Goal: Check status: Check status

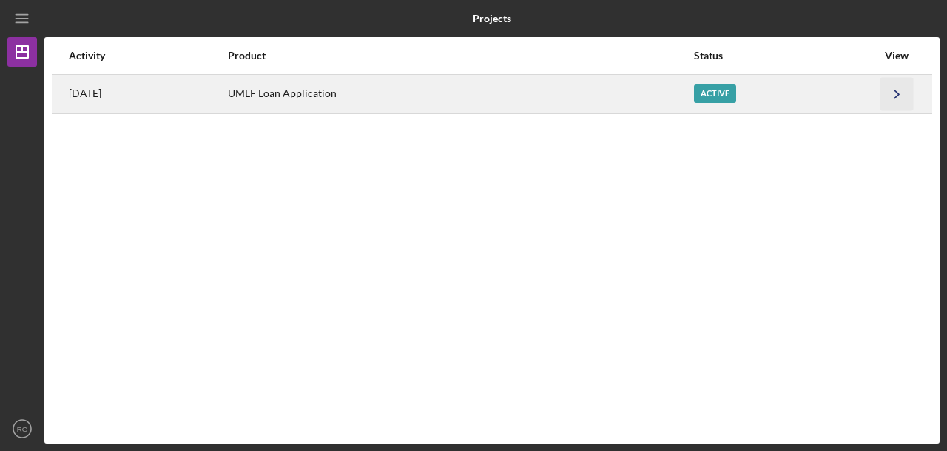
click at [889, 101] on icon "Icon/Navigate" at bounding box center [896, 93] width 33 height 33
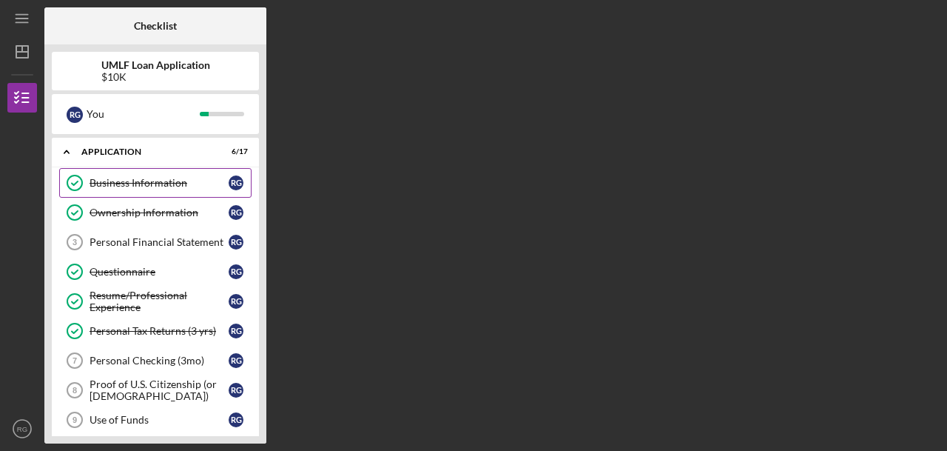
click at [162, 184] on div "Business Information" at bounding box center [159, 183] width 139 height 12
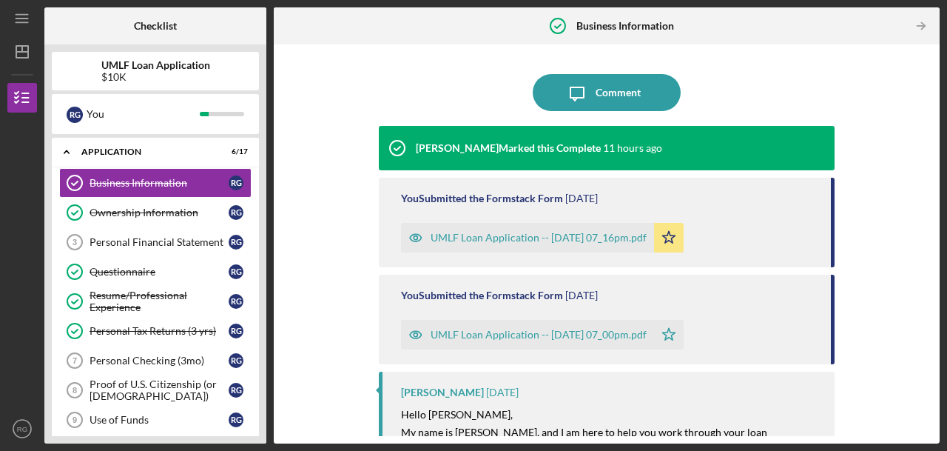
click at [547, 337] on div "UMLF Loan Application -- [DATE] 07_00pm.pdf" at bounding box center [539, 335] width 216 height 12
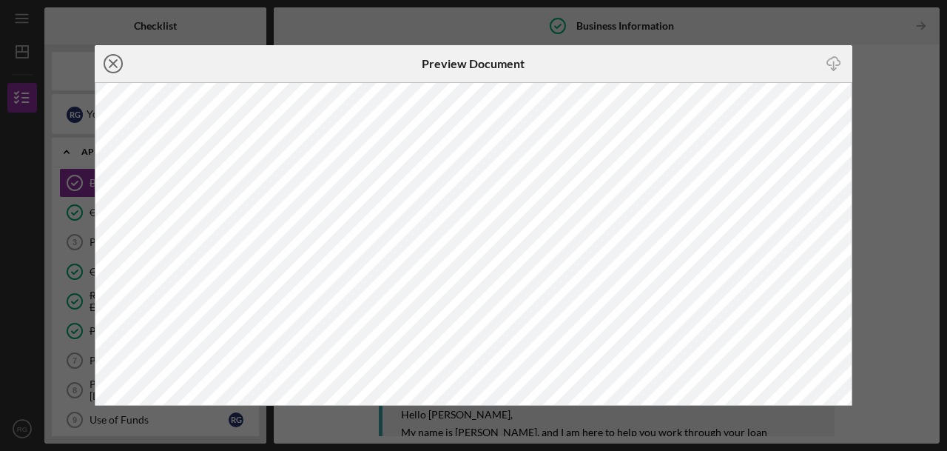
click at [113, 64] on line at bounding box center [113, 63] width 7 height 7
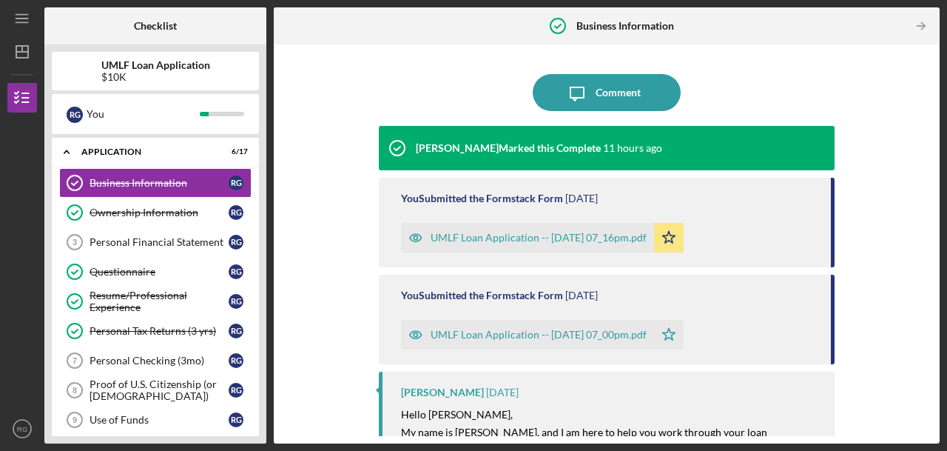
drag, startPoint x: 932, startPoint y: 201, endPoint x: 897, endPoint y: 90, distance: 115.4
click at [897, 90] on div "Icon/Message Comment [PERSON_NAME] Marked this Complete 11 hours ago You Submit…" at bounding box center [606, 244] width 651 height 384
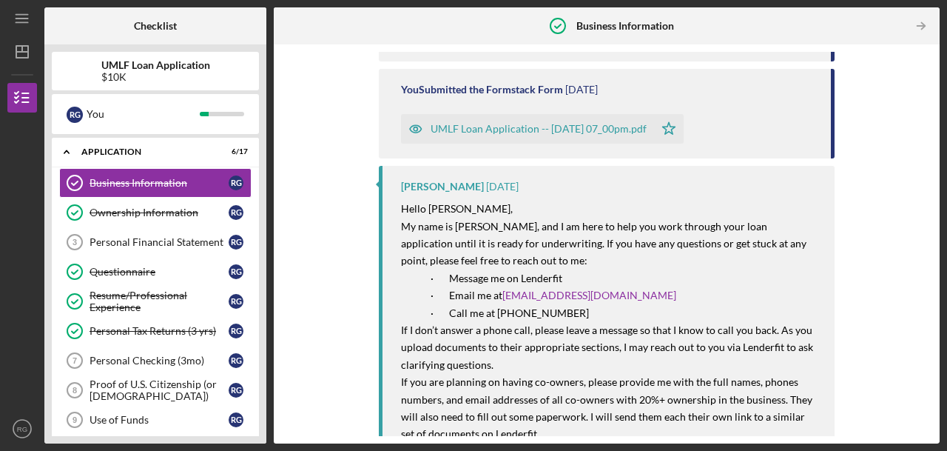
scroll to position [218, 0]
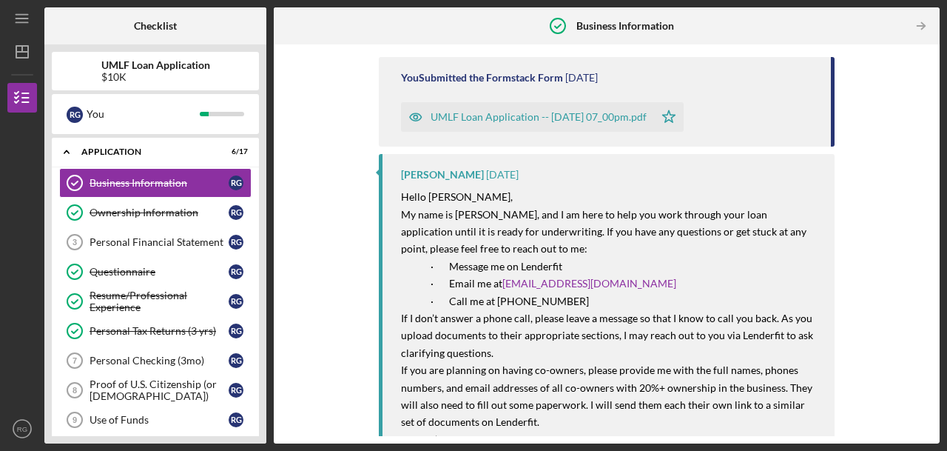
drag, startPoint x: 533, startPoint y: 278, endPoint x: 343, endPoint y: 118, distance: 247.8
click at [343, 118] on div "Icon/Message Comment [PERSON_NAME] Marked this Complete 11 hours ago You Submit…" at bounding box center [606, 244] width 651 height 384
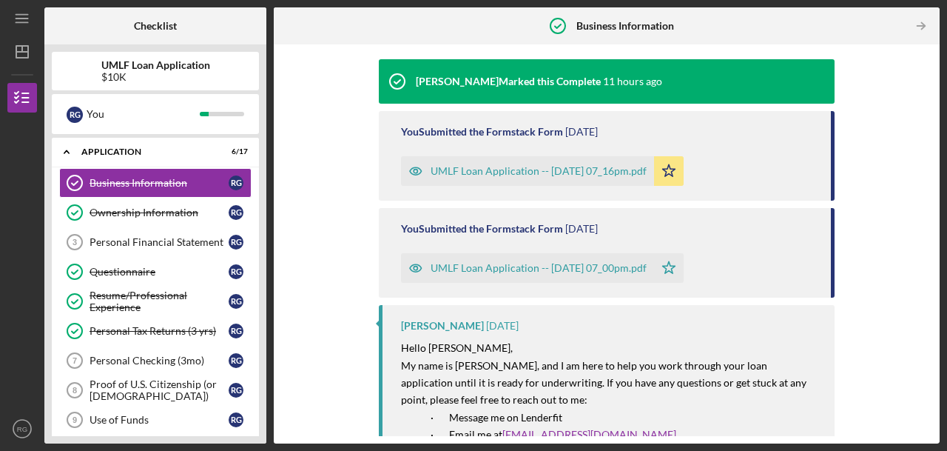
scroll to position [0, 0]
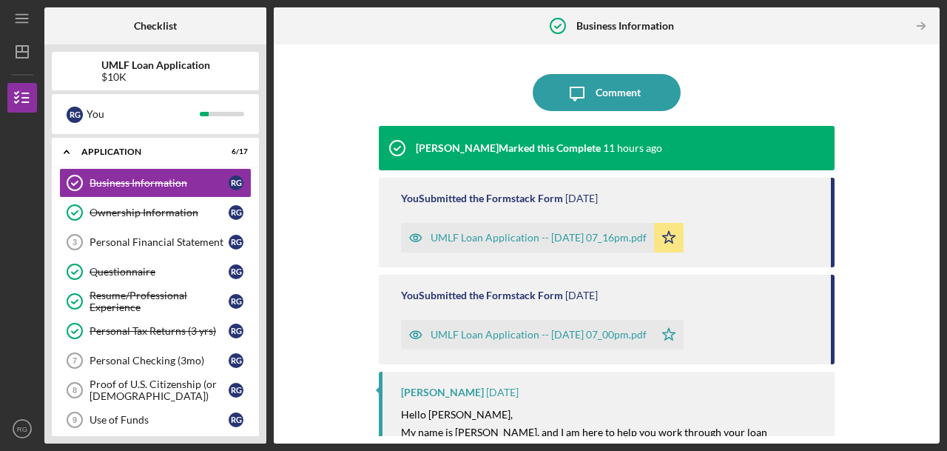
click at [534, 232] on div "UMLF Loan Application -- [DATE] 07_16pm.pdf" at bounding box center [539, 238] width 216 height 12
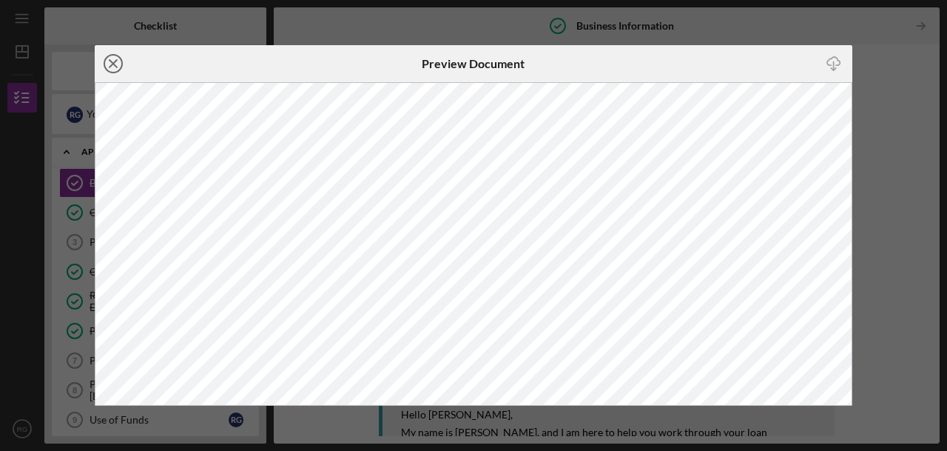
click at [112, 62] on line at bounding box center [113, 63] width 7 height 7
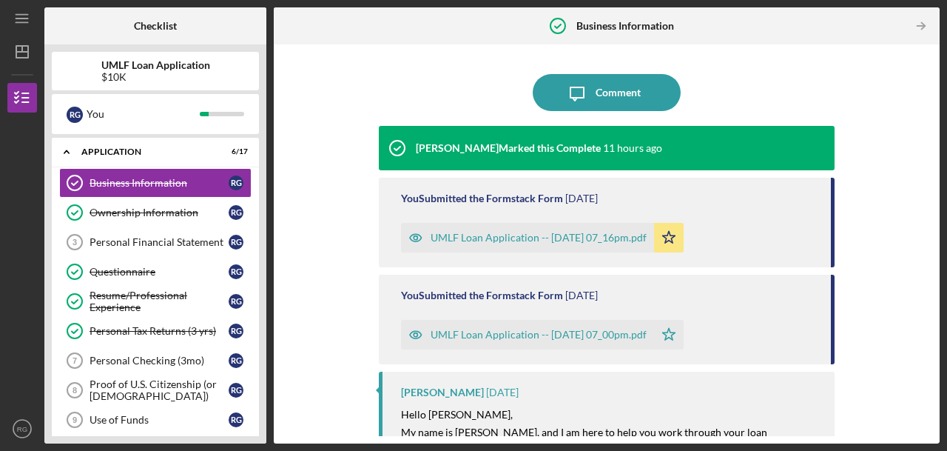
drag, startPoint x: 934, startPoint y: 174, endPoint x: 929, endPoint y: 223, distance: 49.8
click at [929, 223] on div "Icon/Message Comment [PERSON_NAME] Marked this Complete 11 hours ago You Submit…" at bounding box center [607, 243] width 666 height 399
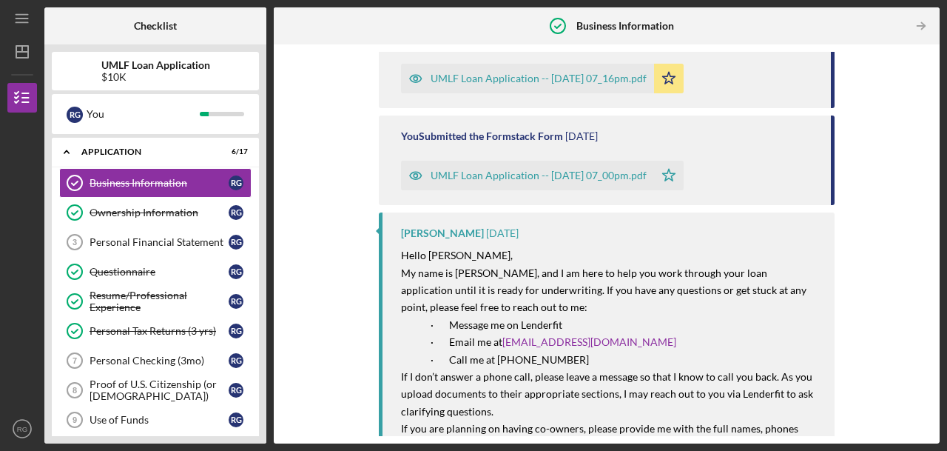
scroll to position [160, 0]
drag, startPoint x: 583, startPoint y: 340, endPoint x: 503, endPoint y: 341, distance: 79.9
click at [503, 341] on p "· Email me at [EMAIL_ADDRESS][DOMAIN_NAME]" at bounding box center [625, 340] width 389 height 17
copy link "[EMAIL_ADDRESS][DOMAIN_NAME]"
drag, startPoint x: 934, startPoint y: 179, endPoint x: 931, endPoint y: 219, distance: 40.1
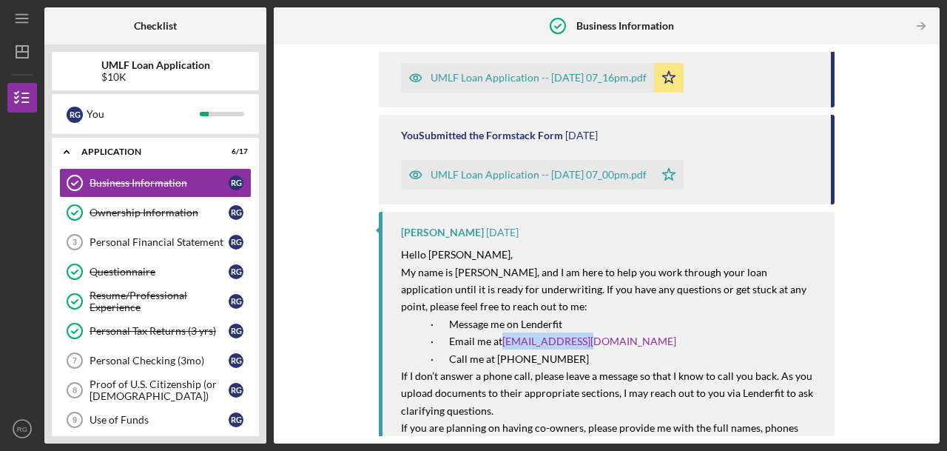
click at [931, 219] on div "Icon/Message Comment [PERSON_NAME] Marked this Complete 11 hours ago You Submit…" at bounding box center [607, 243] width 666 height 399
click at [903, 255] on div "Icon/Message Comment [PERSON_NAME] Marked this Complete 11 hours ago You Submit…" at bounding box center [606, 244] width 651 height 384
click at [935, 269] on div "Icon/Message Comment [PERSON_NAME] Marked this Complete 11 hours ago You Submit…" at bounding box center [607, 243] width 666 height 399
click at [202, 161] on div "Icon/Expander Application 6 / 17" at bounding box center [155, 152] width 207 height 30
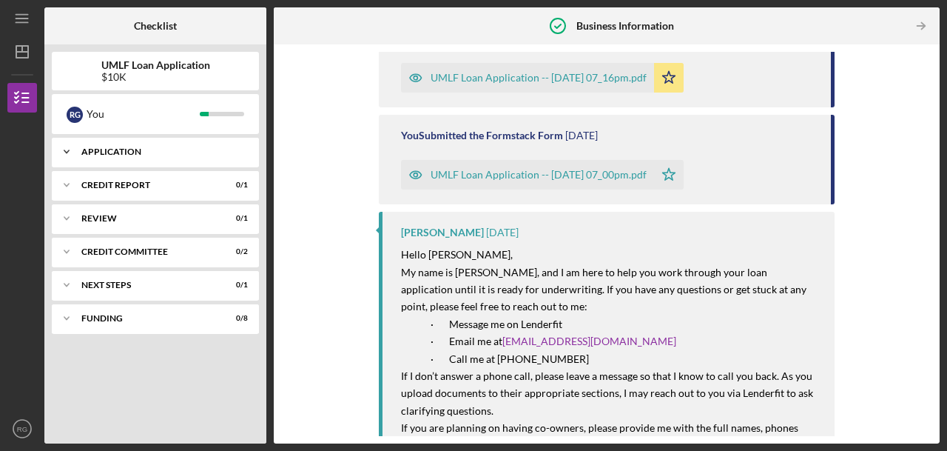
click at [108, 155] on div "Application" at bounding box center [160, 151] width 159 height 9
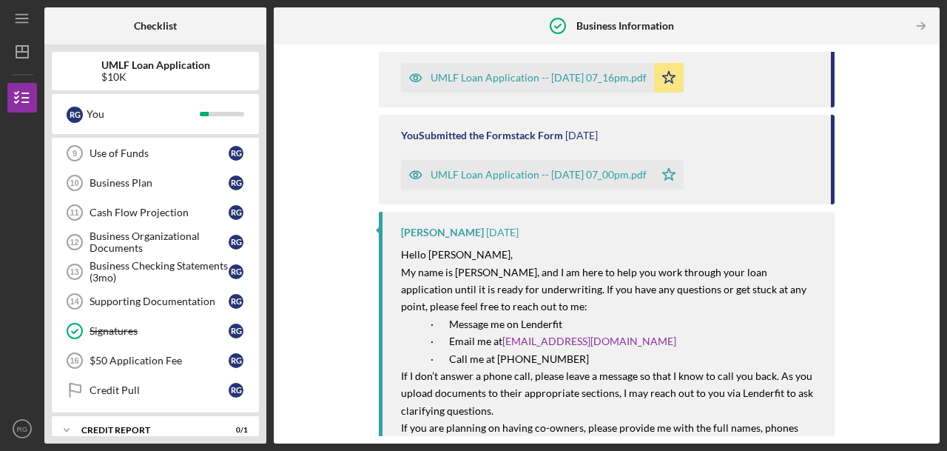
scroll to position [296, 0]
